Goal: Transaction & Acquisition: Subscribe to service/newsletter

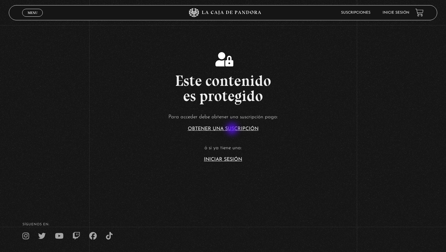
click at [233, 130] on link "Obtener una suscripción" at bounding box center [223, 129] width 71 height 5
click at [223, 162] on link "Iniciar Sesión" at bounding box center [223, 159] width 38 height 5
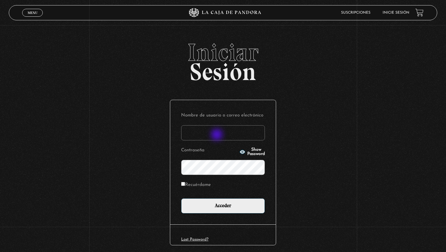
click at [218, 133] on input "Nombre de usuario o correo electrónico" at bounding box center [223, 132] width 84 height 15
type input "[EMAIL_ADDRESS][DOMAIN_NAME]"
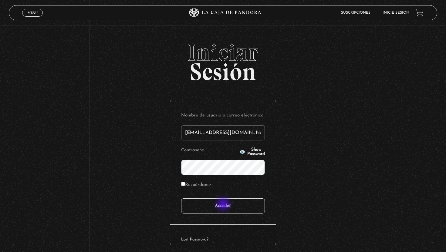
click at [223, 209] on input "Acceder" at bounding box center [223, 205] width 84 height 15
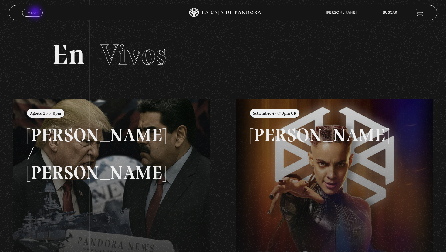
click at [36, 13] on span "Menu" at bounding box center [33, 13] width 10 height 4
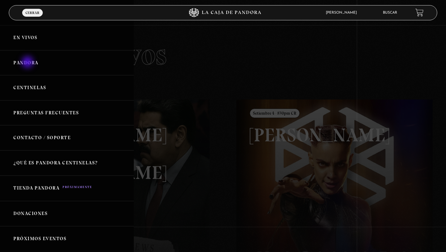
click at [28, 63] on link "Pandora" at bounding box center [67, 62] width 134 height 25
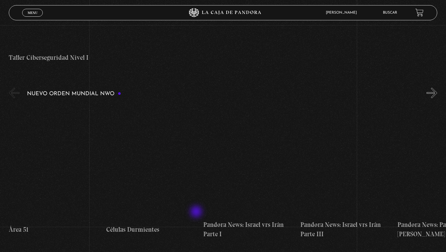
scroll to position [414, 0]
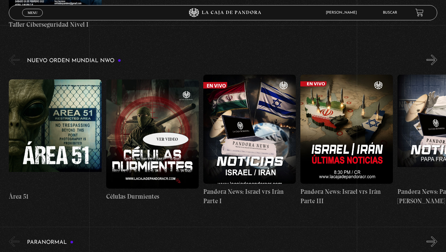
click at [158, 123] on figure at bounding box center [152, 134] width 93 height 109
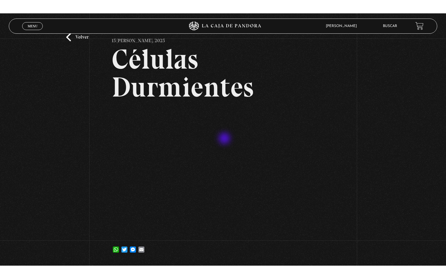
scroll to position [76, 0]
